Goal: Information Seeking & Learning: Learn about a topic

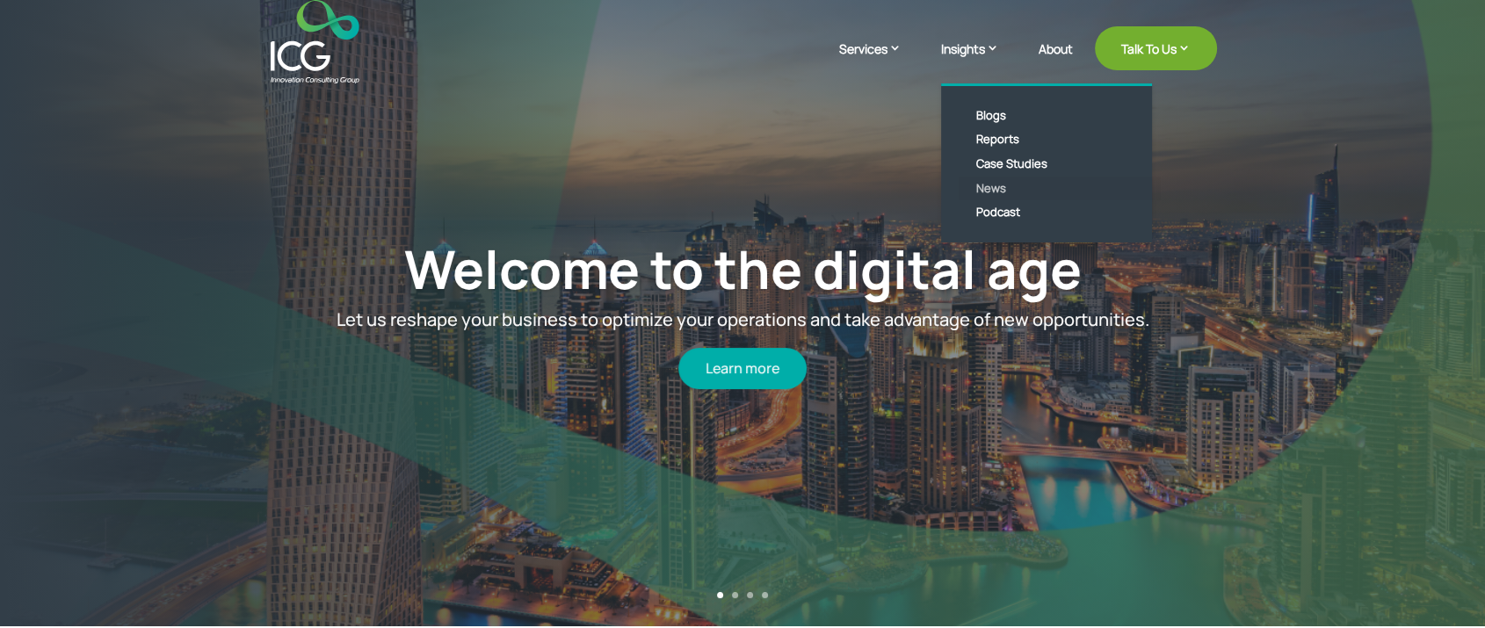
click at [986, 186] on link "News" at bounding box center [1060, 189] width 202 height 25
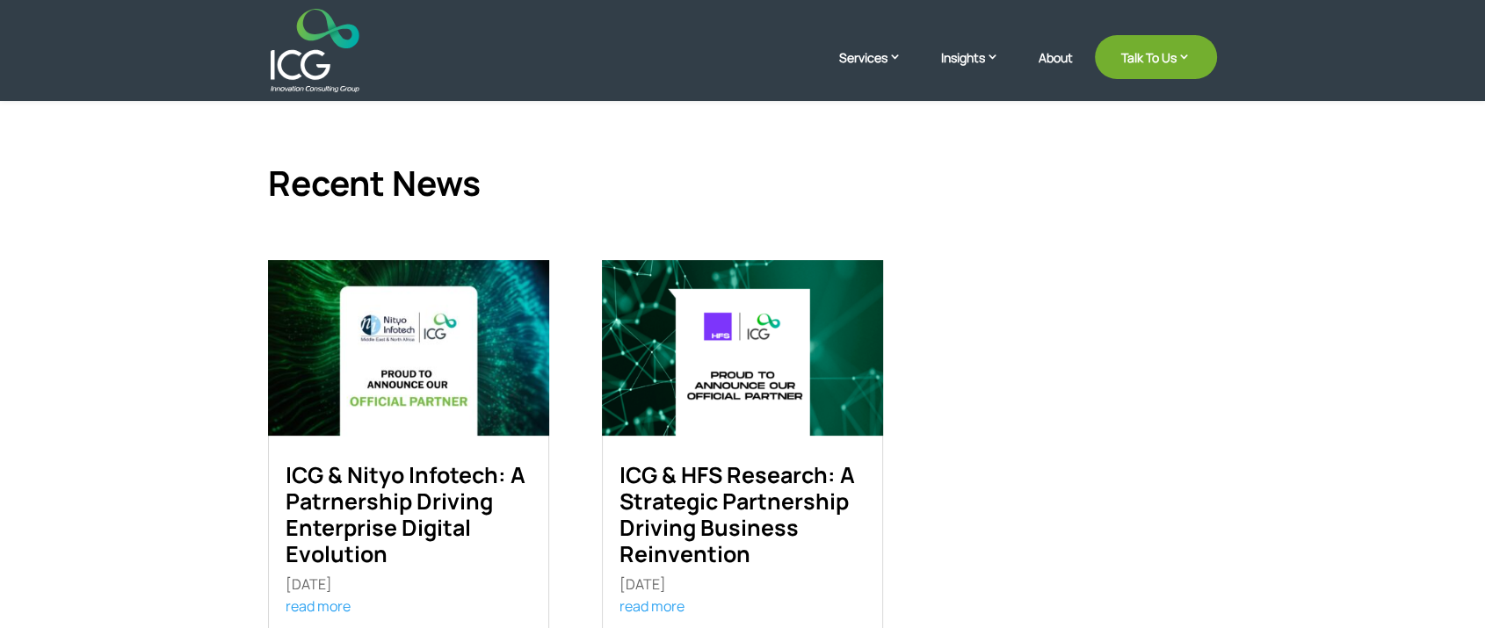
scroll to position [488, 0]
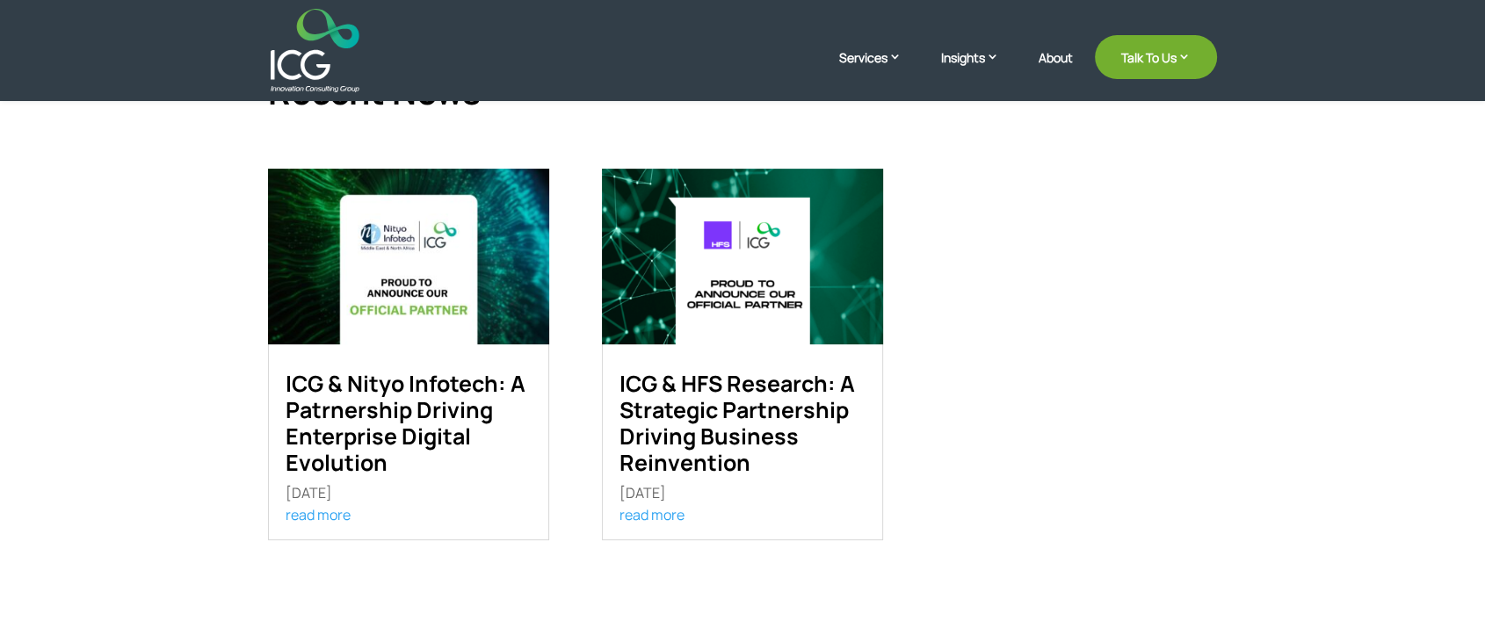
click at [391, 404] on link "ICG & Nityo Infotech: A Patrnership Driving Enterprise Digital Evolution" at bounding box center [406, 423] width 240 height 110
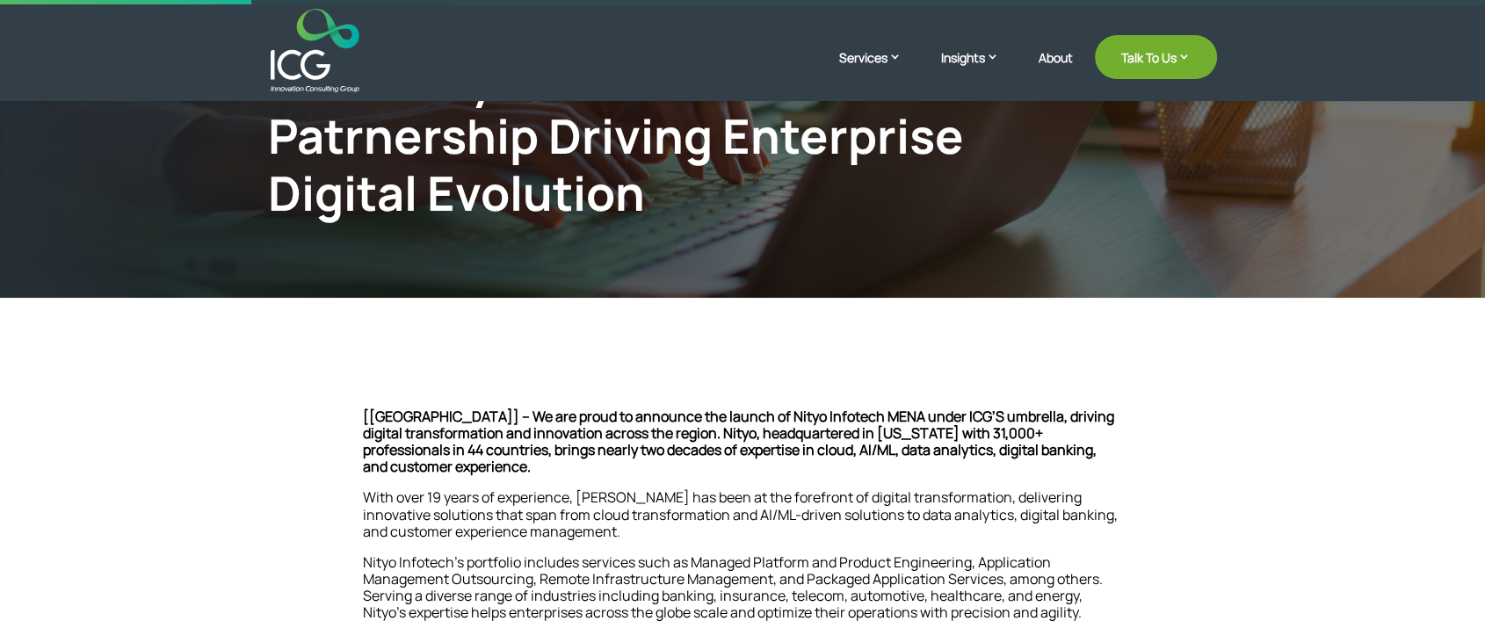
scroll to position [585, 0]
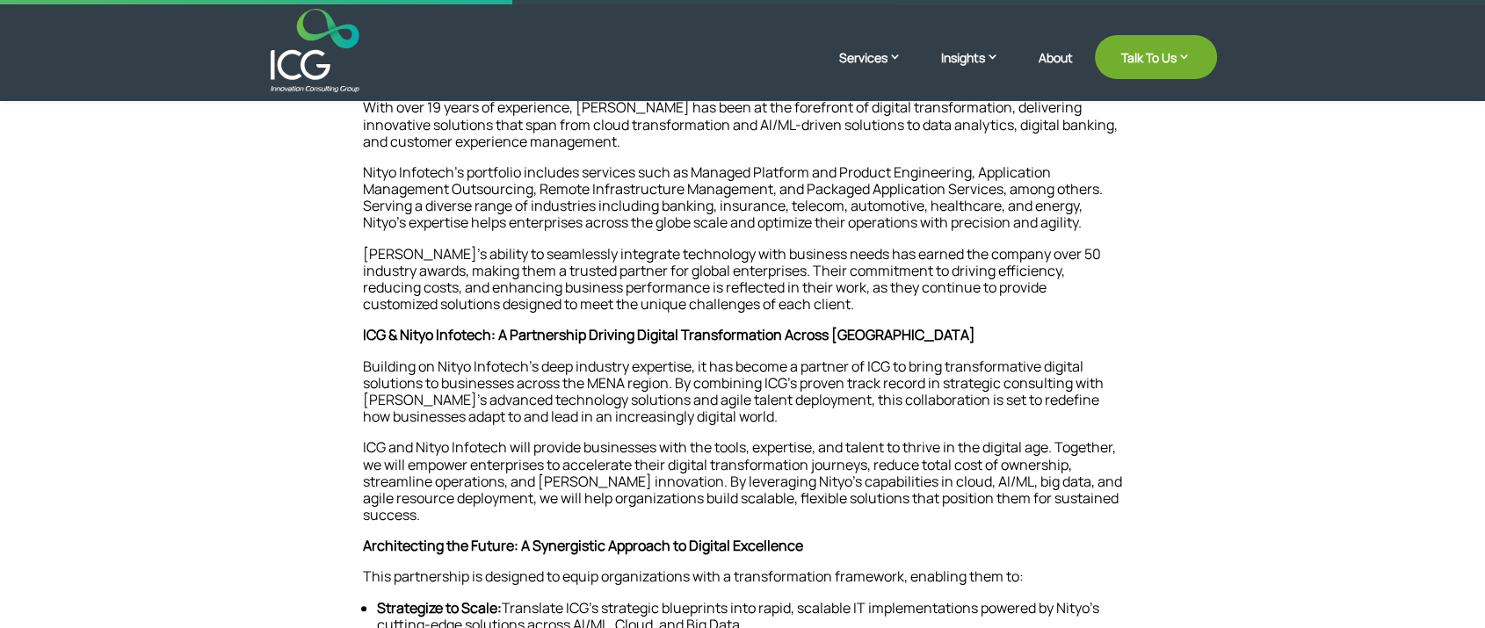
click at [482, 336] on span "ICG & Nityo Infotech: A Partnership Driving Digital Transformation Across MENA" at bounding box center [669, 334] width 613 height 19
click at [577, 546] on span "Architecting the Future: A Synergistic Approach to Digital Excellence" at bounding box center [583, 545] width 440 height 19
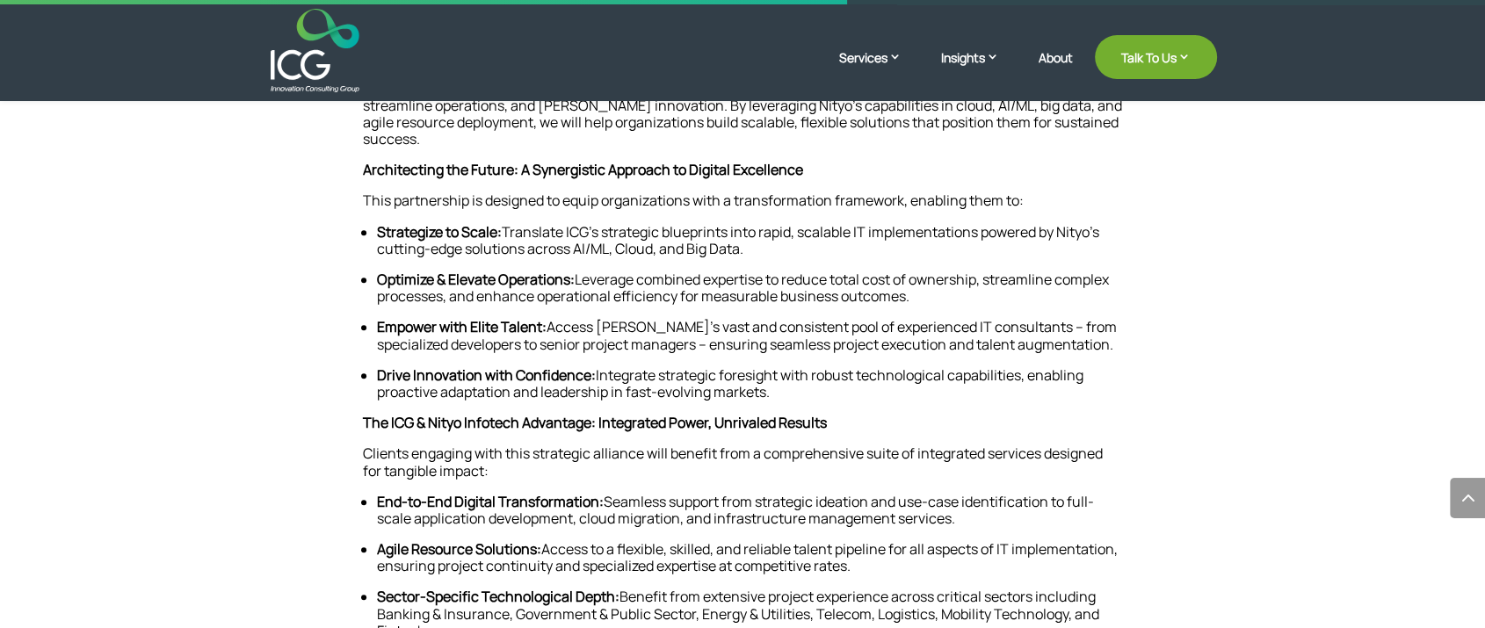
scroll to position [976, 0]
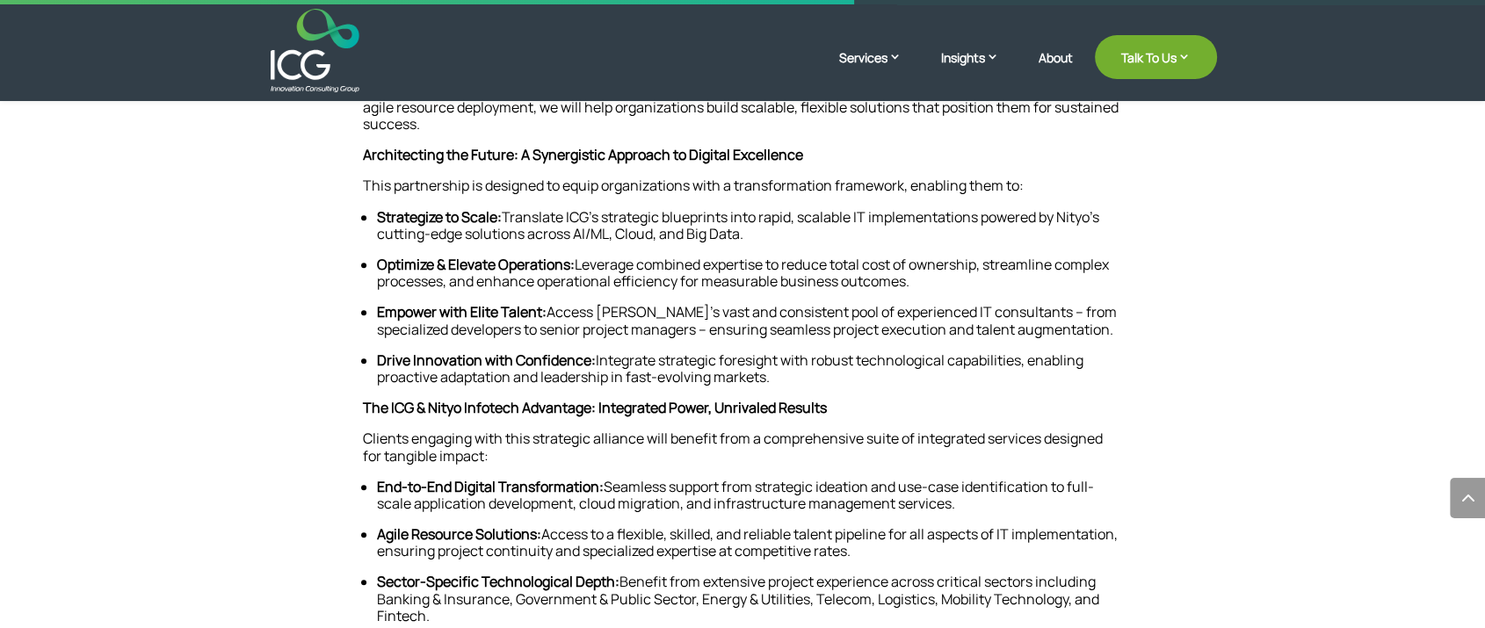
click at [541, 407] on span "The ICG & Nityo Infotech Advantage: Integrated Power, Unrivaled Results" at bounding box center [595, 407] width 464 height 19
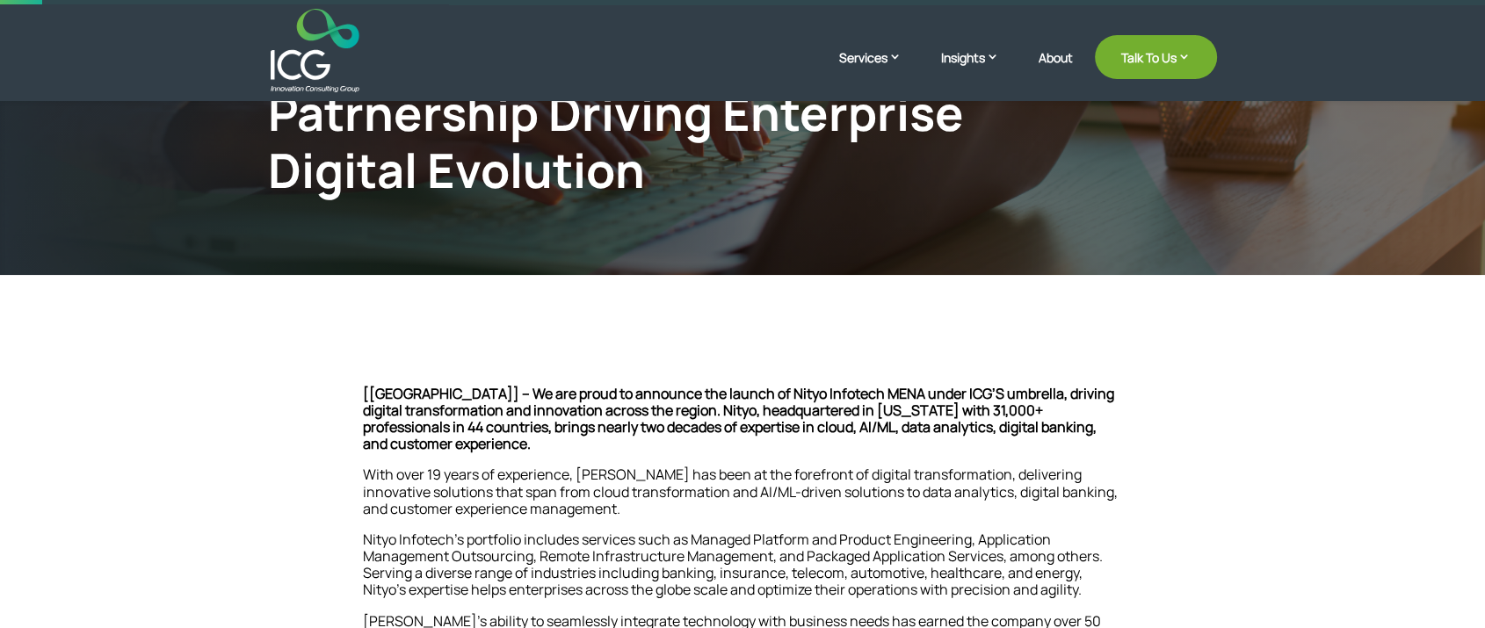
scroll to position [0, 0]
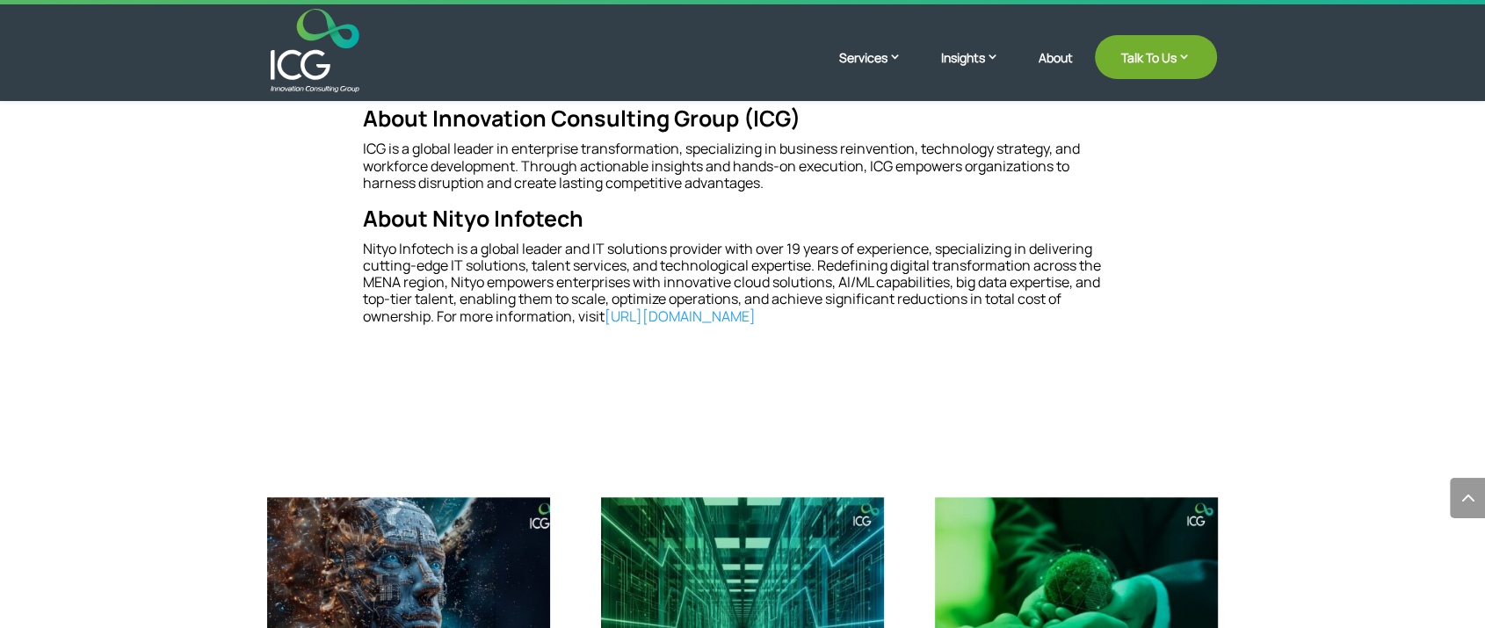
scroll to position [1562, 0]
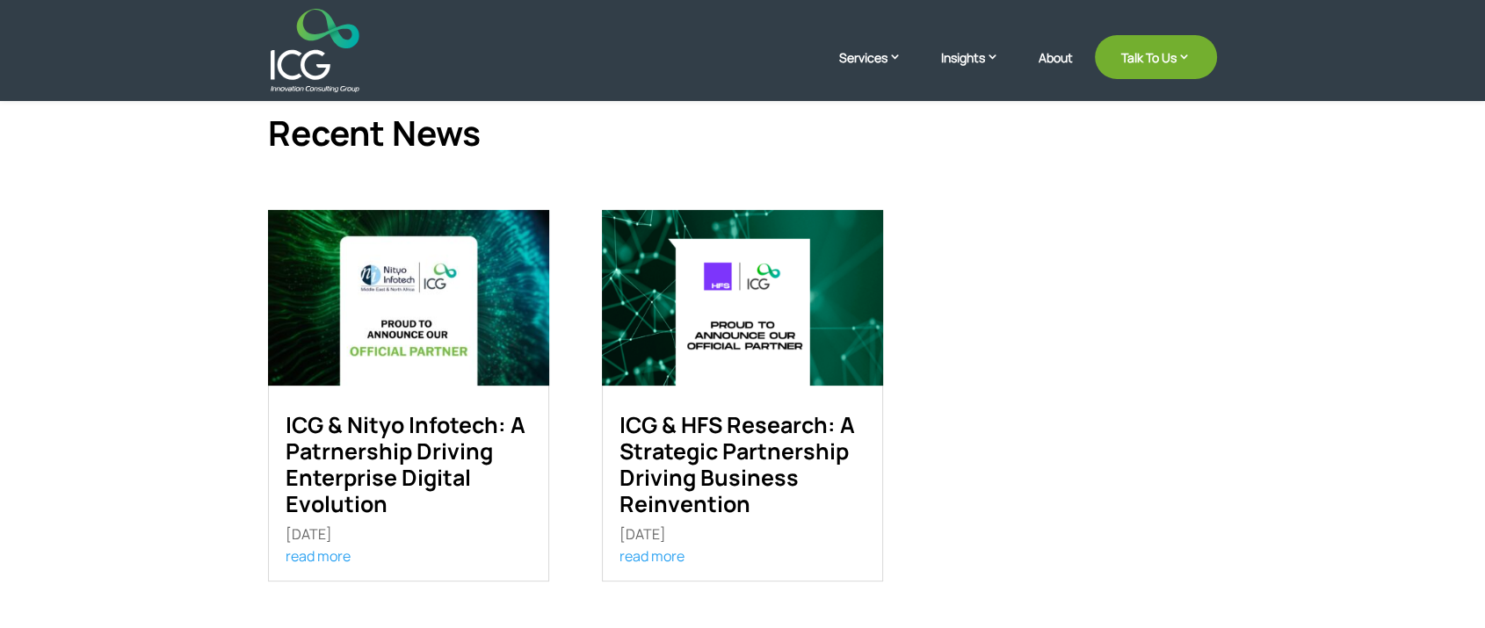
scroll to position [488, 0]
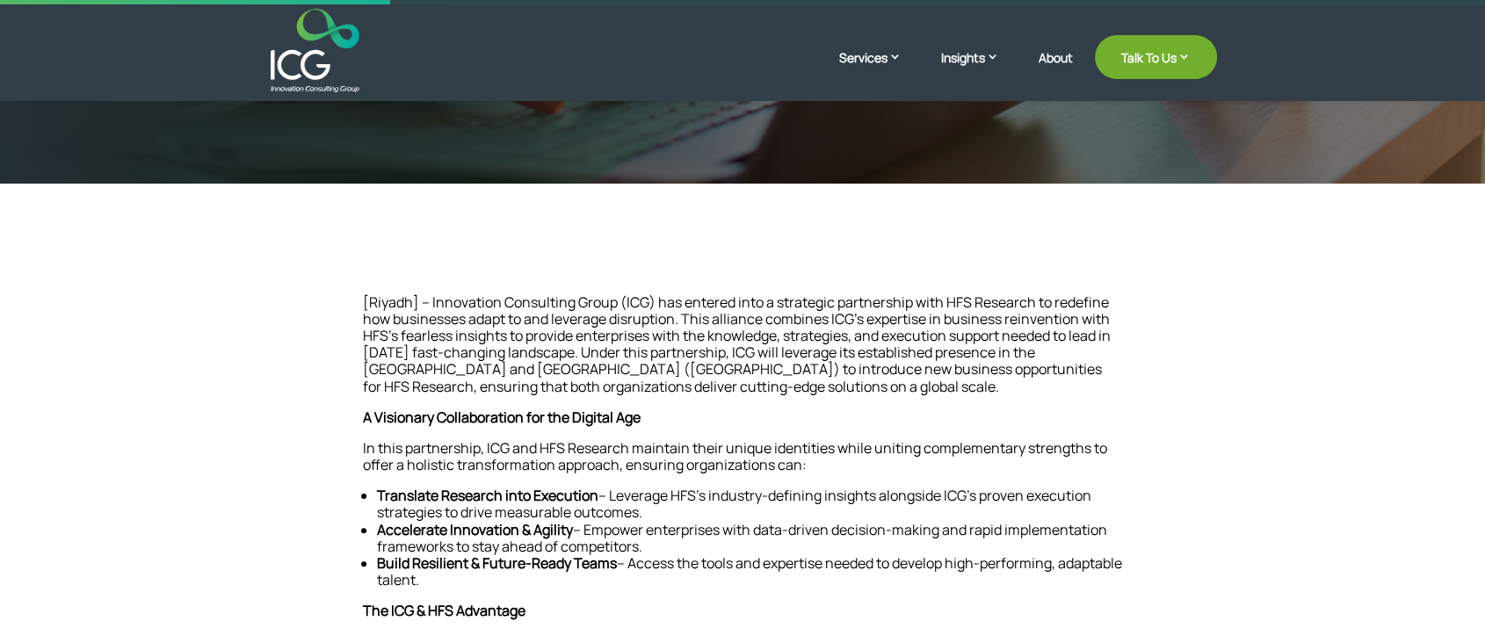
scroll to position [293, 0]
